Goal: Information Seeking & Learning: Learn about a topic

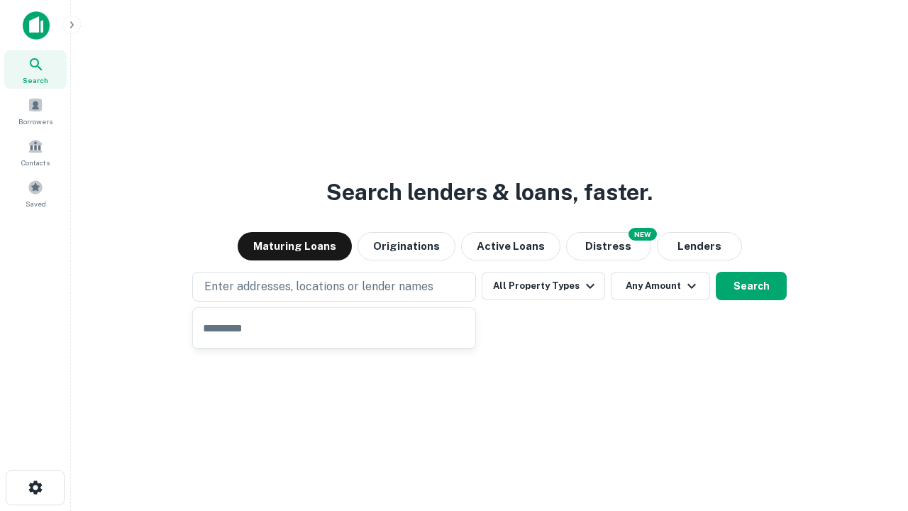
type input "**********"
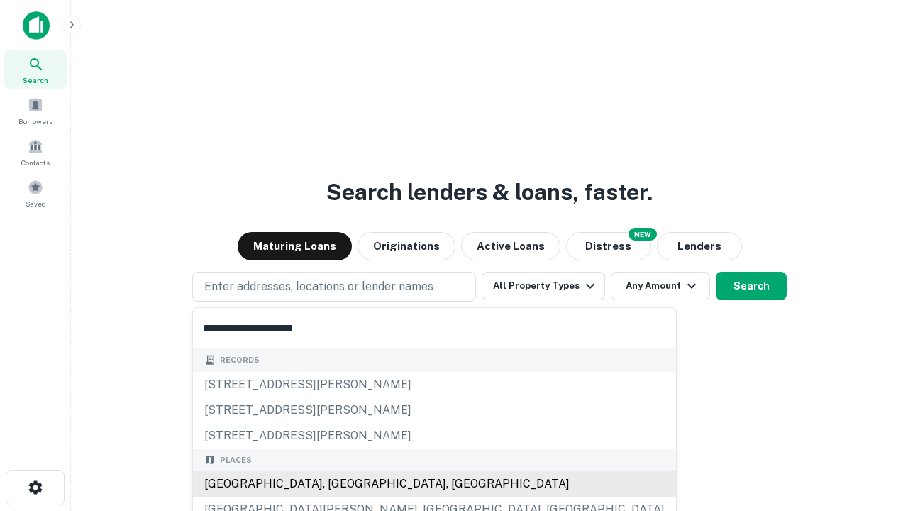
click at [339, 484] on div "[GEOGRAPHIC_DATA], [GEOGRAPHIC_DATA], [GEOGRAPHIC_DATA]" at bounding box center [434, 484] width 483 height 26
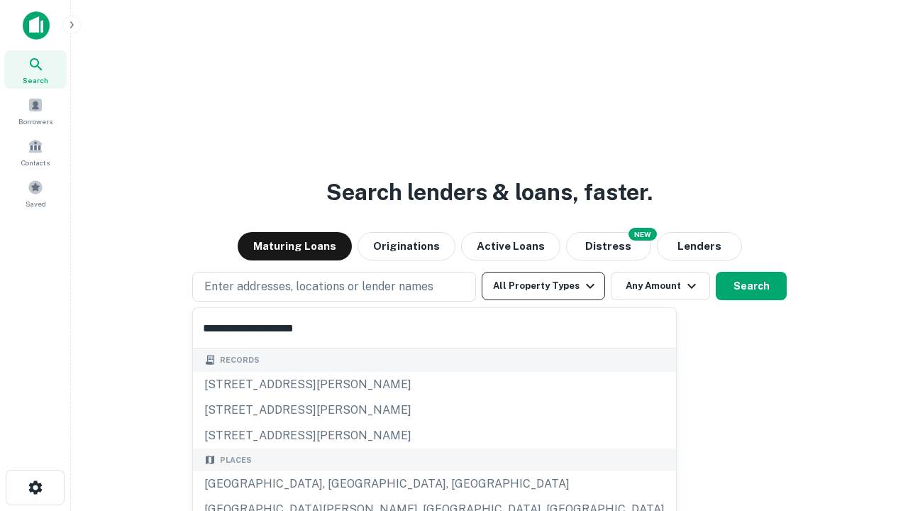
click at [544, 286] on button "All Property Types" at bounding box center [543, 286] width 123 height 28
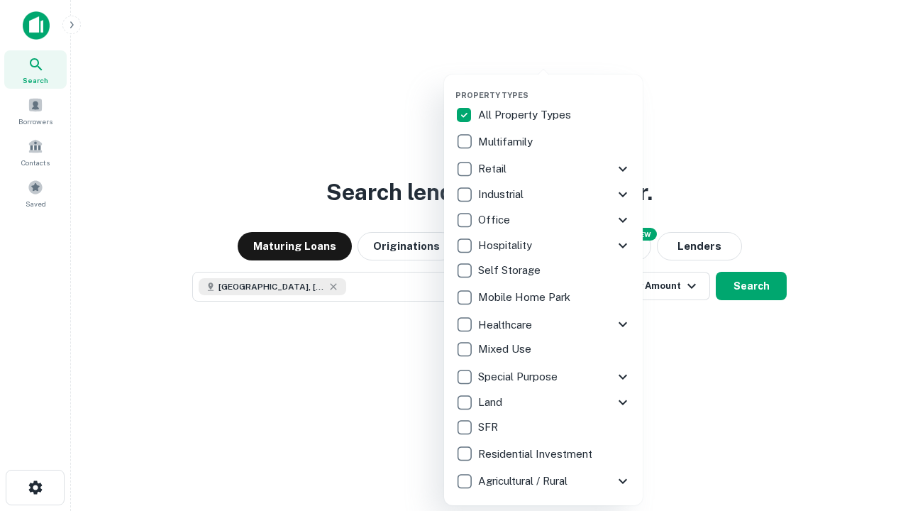
click at [555, 86] on button "button" at bounding box center [555, 86] width 199 height 1
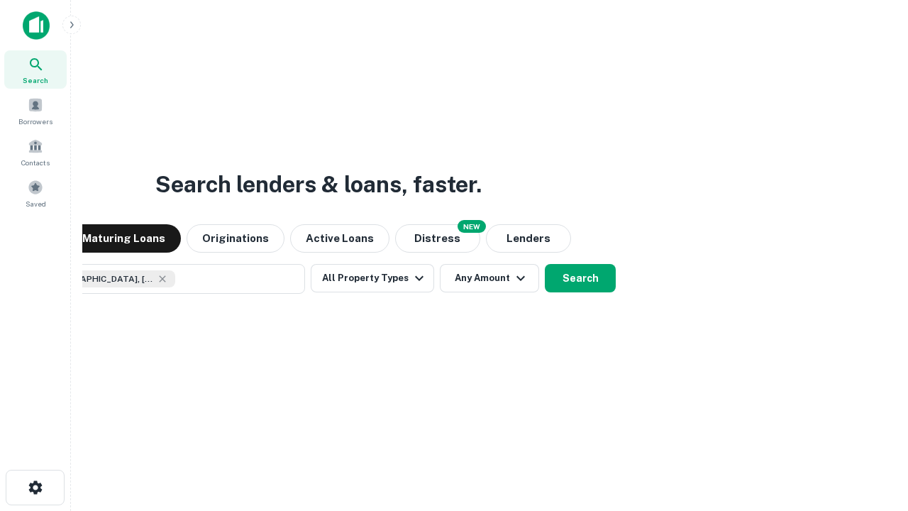
scroll to position [23, 0]
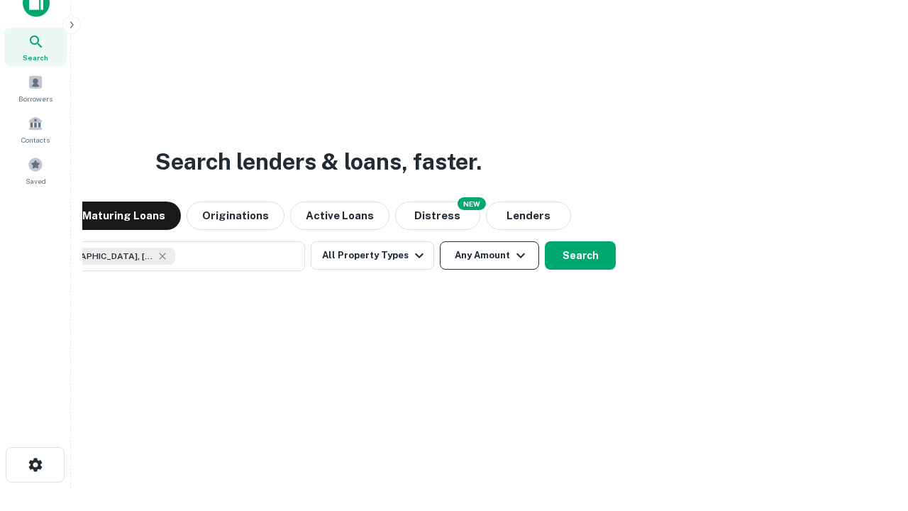
click at [440, 241] on button "Any Amount" at bounding box center [489, 255] width 99 height 28
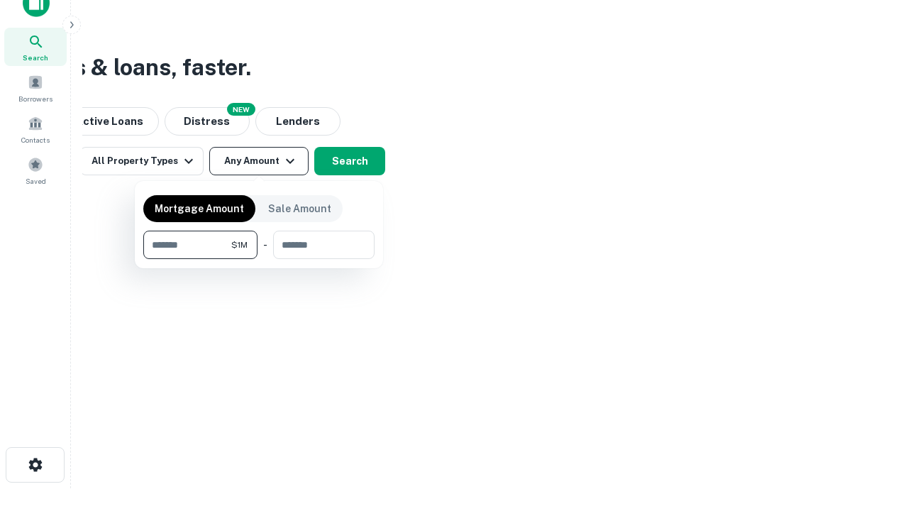
type input "*******"
click at [259, 259] on button "button" at bounding box center [258, 259] width 231 height 1
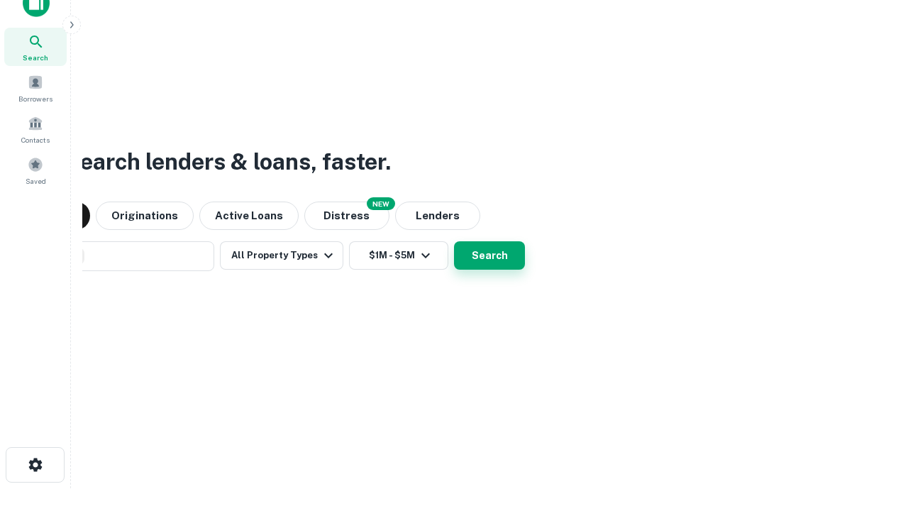
click at [454, 241] on button "Search" at bounding box center [489, 255] width 71 height 28
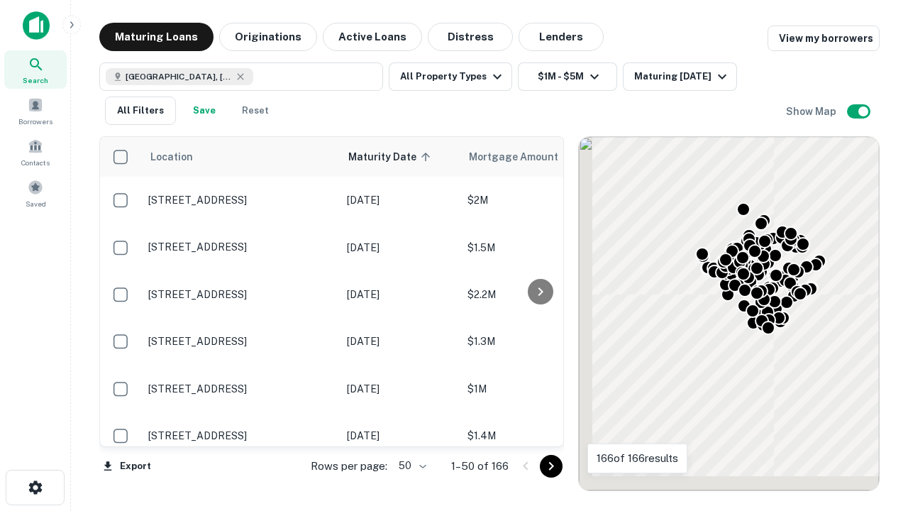
click at [410, 466] on body "Search Borrowers Contacts Saved Maturing Loans Originations Active Loans Distre…" at bounding box center [454, 255] width 908 height 511
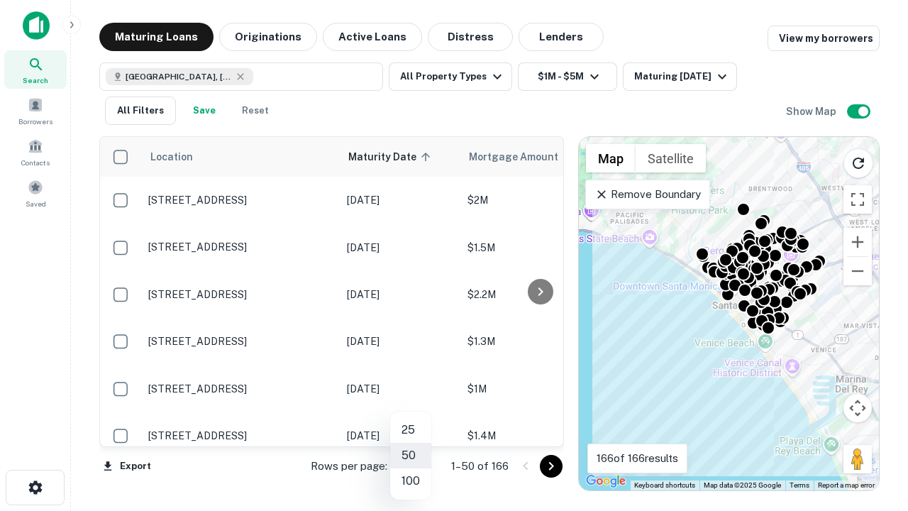
click at [411, 430] on li "25" at bounding box center [410, 430] width 41 height 26
